Goal: Transaction & Acquisition: Purchase product/service

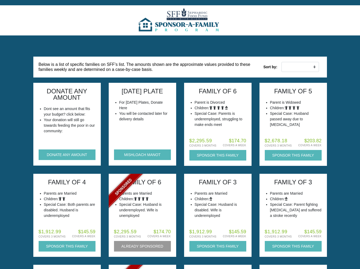
scroll to position [2, 0]
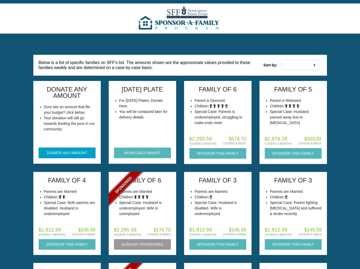
click at [56, 155] on button "DONATE ANY AMOUNT" at bounding box center [67, 153] width 57 height 11
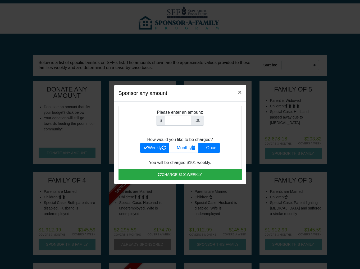
click at [214, 151] on label "Once" at bounding box center [208, 148] width 21 height 10
click at [205, 148] on input "Once" at bounding box center [203, 146] width 3 height 3
radio input "true"
click at [178, 118] on input "Amount (to the nearest dollar)" at bounding box center [178, 121] width 26 height 10
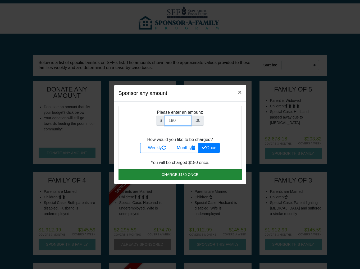
type input "180"
click at [158, 175] on button "Charge $180 once" at bounding box center [180, 174] width 123 height 11
click at [207, 173] on button "Charge $180 once" at bounding box center [180, 174] width 123 height 11
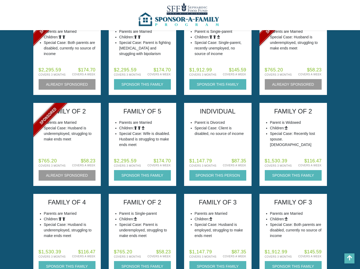
scroll to position [667, 0]
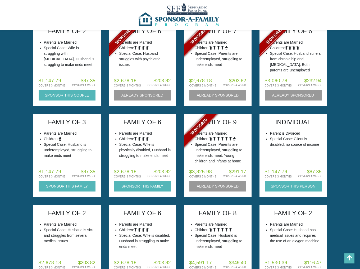
click at [173, 23] on img at bounding box center [180, 15] width 86 height 30
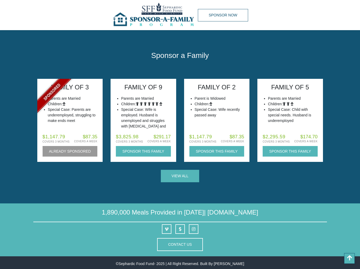
scroll to position [337, 0]
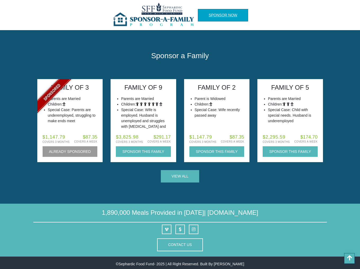
click at [222, 16] on link "Sponsor Now" at bounding box center [223, 15] width 50 height 12
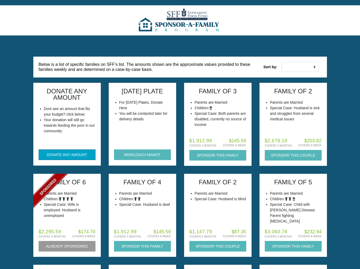
click at [62, 156] on button "DONATE ANY AMOUNT" at bounding box center [67, 154] width 57 height 11
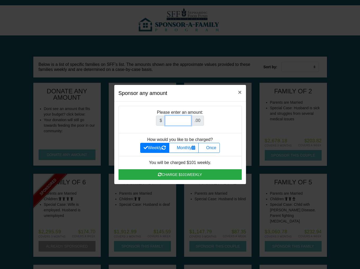
click at [174, 123] on input "Amount (to the nearest dollar)" at bounding box center [178, 121] width 26 height 10
type input "180"
click at [219, 145] on label "Once" at bounding box center [208, 148] width 21 height 10
click at [205, 145] on input "Once" at bounding box center [203, 146] width 3 height 3
radio input "true"
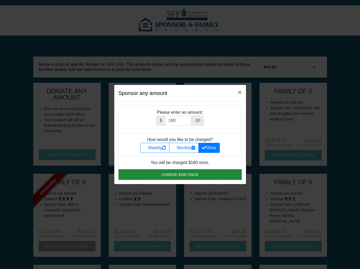
click at [183, 175] on button "Charge $180 once" at bounding box center [180, 174] width 123 height 11
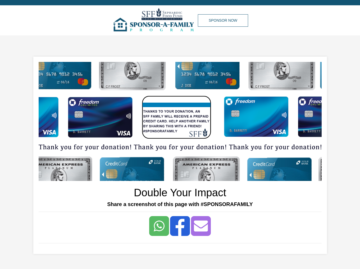
click at [73, 17] on div "Sponsor Now" at bounding box center [180, 20] width 294 height 30
